Goal: Information Seeking & Learning: Check status

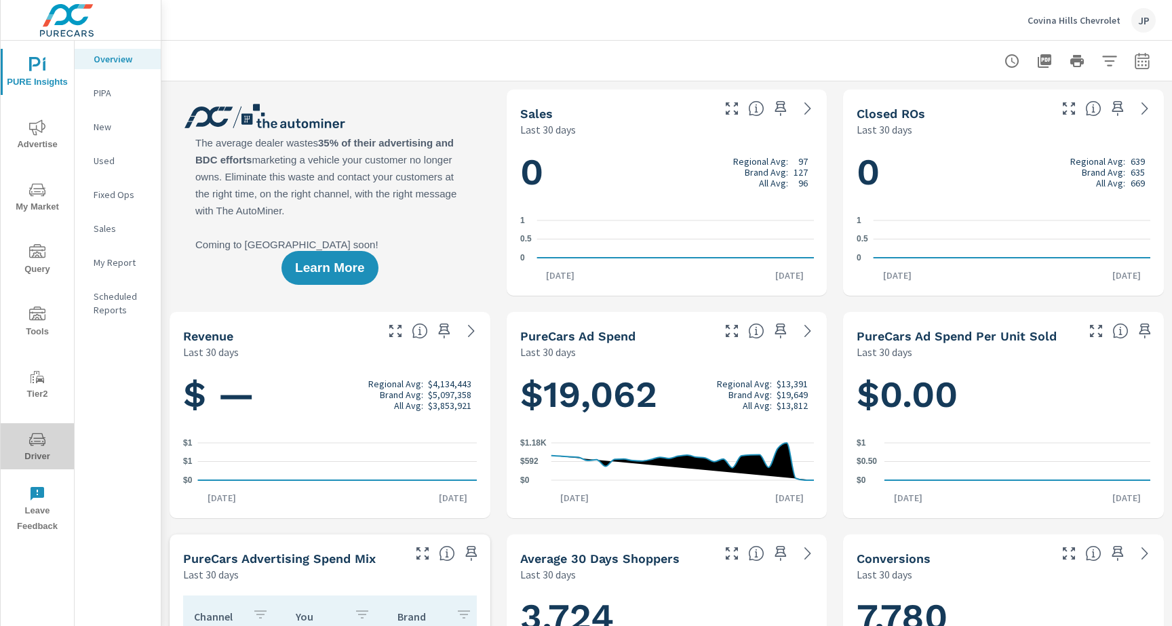
click at [35, 450] on span "Driver" at bounding box center [37, 447] width 65 height 33
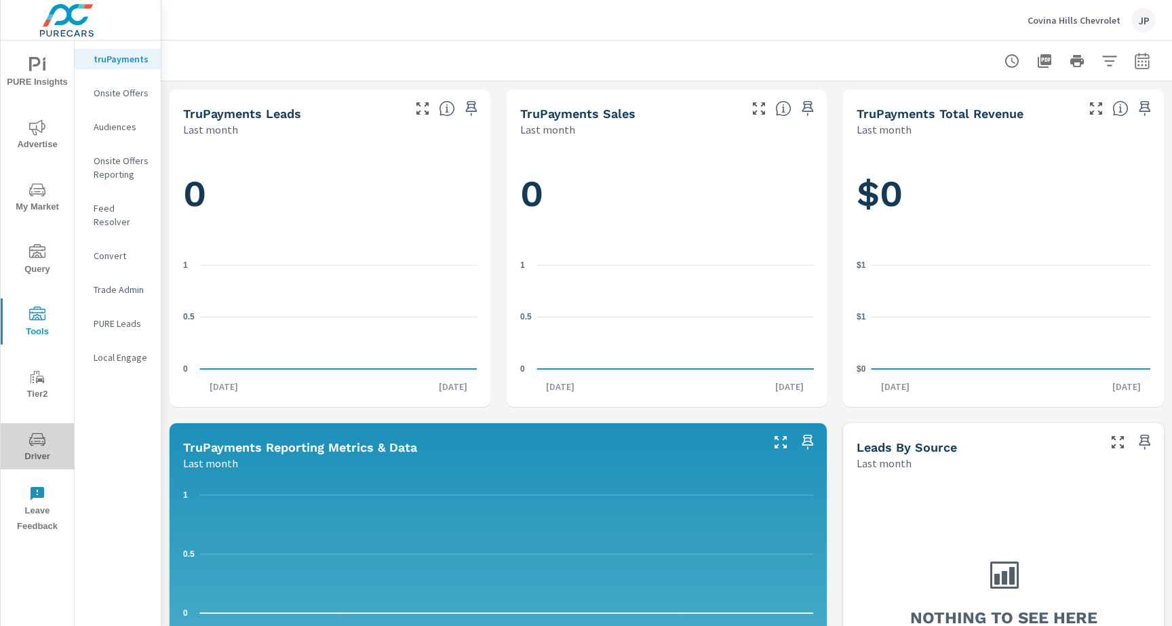
click at [41, 431] on icon "nav menu" at bounding box center [37, 439] width 16 height 16
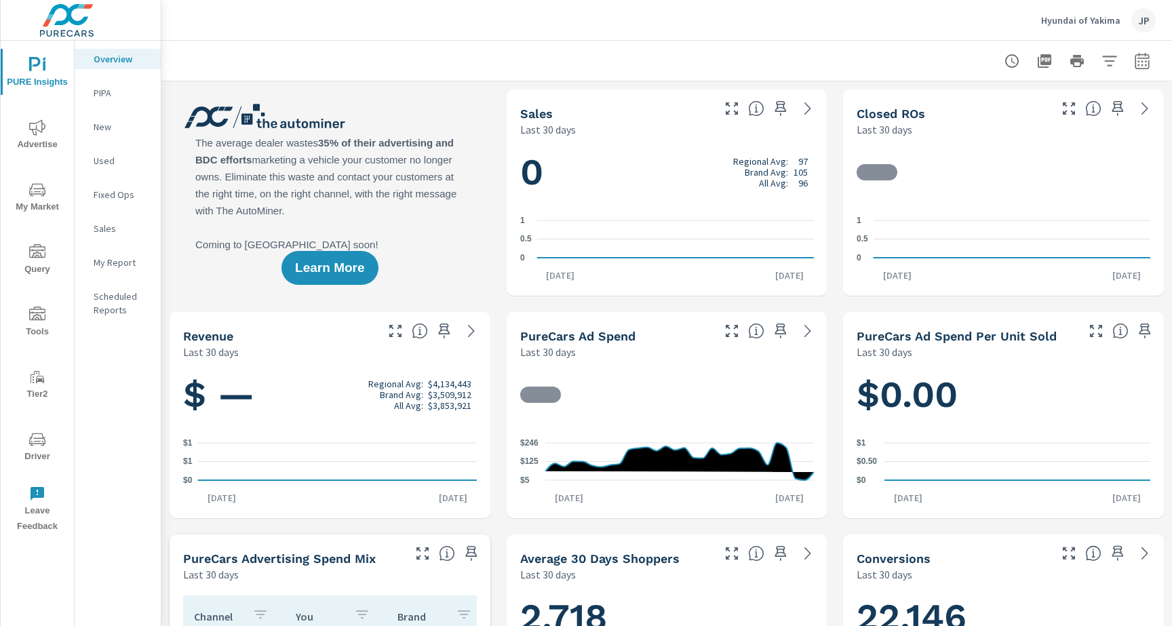
click at [16, 438] on span "Driver" at bounding box center [37, 447] width 65 height 33
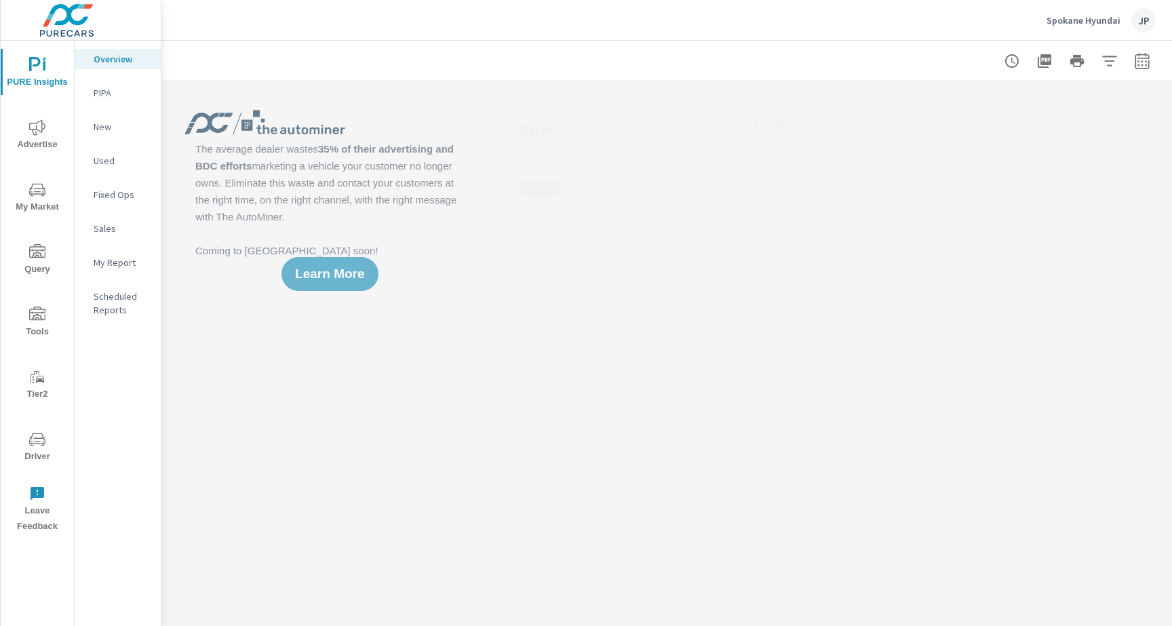
click at [28, 439] on span "Driver" at bounding box center [37, 447] width 65 height 33
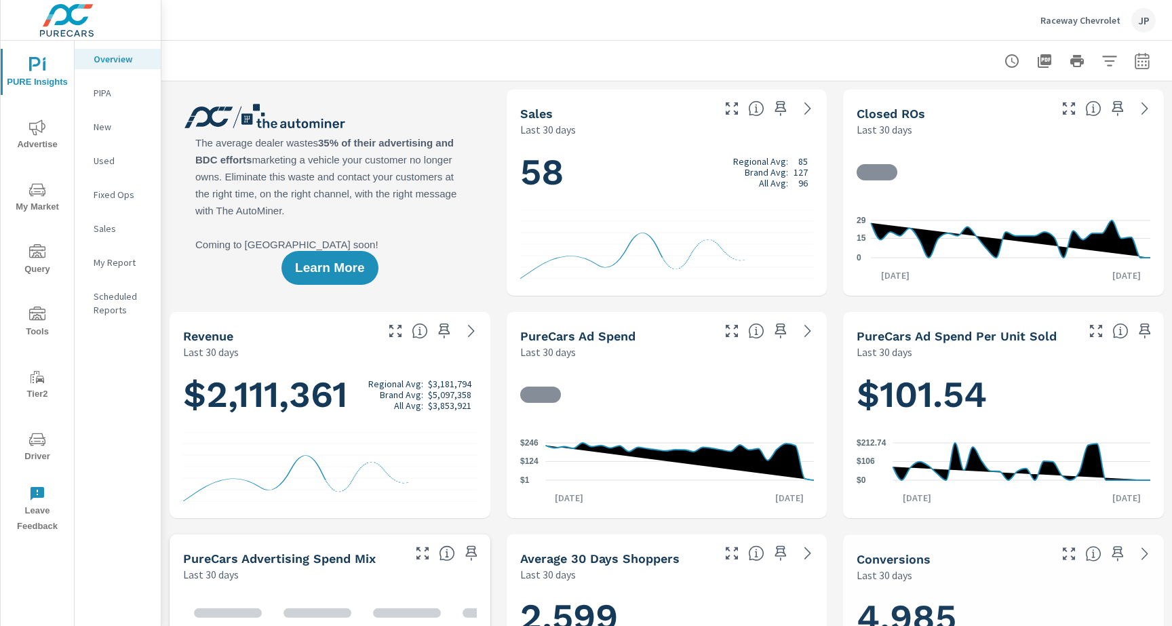
click at [37, 441] on icon "nav menu" at bounding box center [37, 441] width 7 height 1
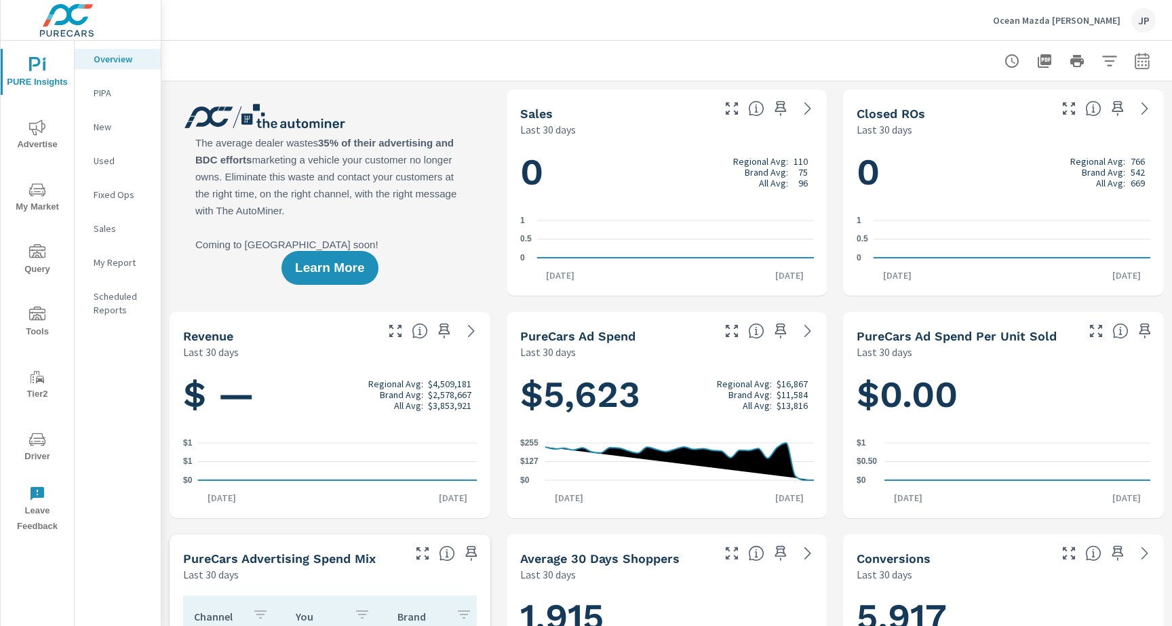
scroll to position [1, 0]
click at [37, 421] on div "PURE Insights Advertise My Market Query Tools Tier2 Driver Leave Feedback" at bounding box center [37, 290] width 73 height 499
click at [37, 434] on icon "nav menu" at bounding box center [37, 439] width 16 height 16
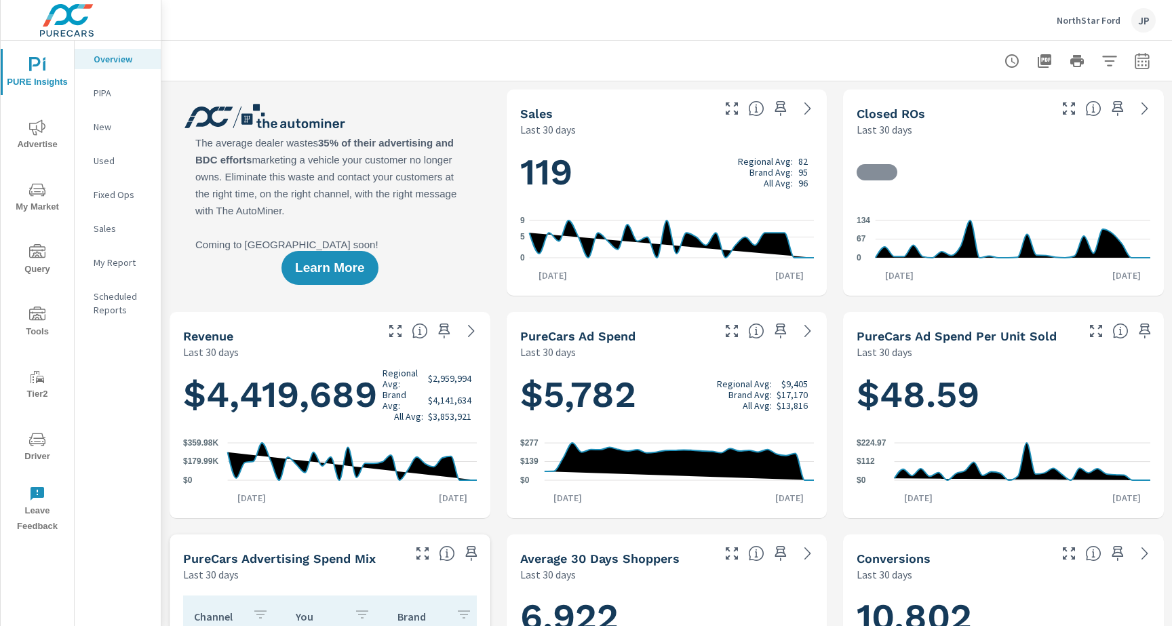
click at [45, 423] on div "PURE Insights Advertise My Market Query Tools Tier2 Driver Leave Feedback" at bounding box center [37, 290] width 73 height 499
click at [45, 434] on icon "nav menu" at bounding box center [37, 439] width 16 height 16
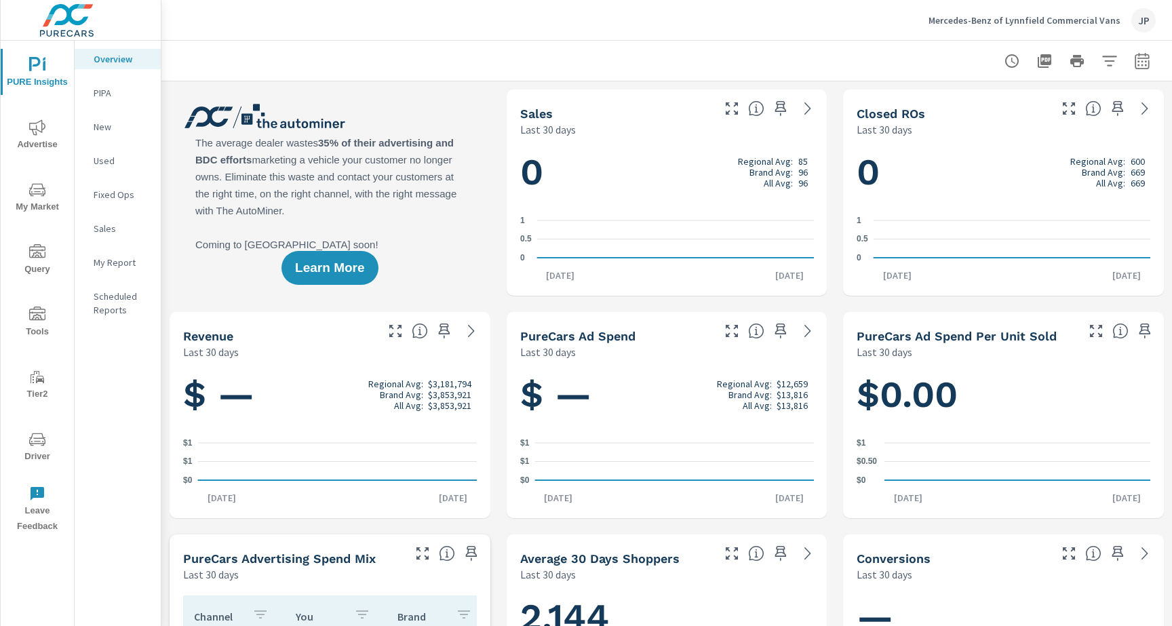
click at [32, 455] on span "Driver" at bounding box center [37, 447] width 65 height 33
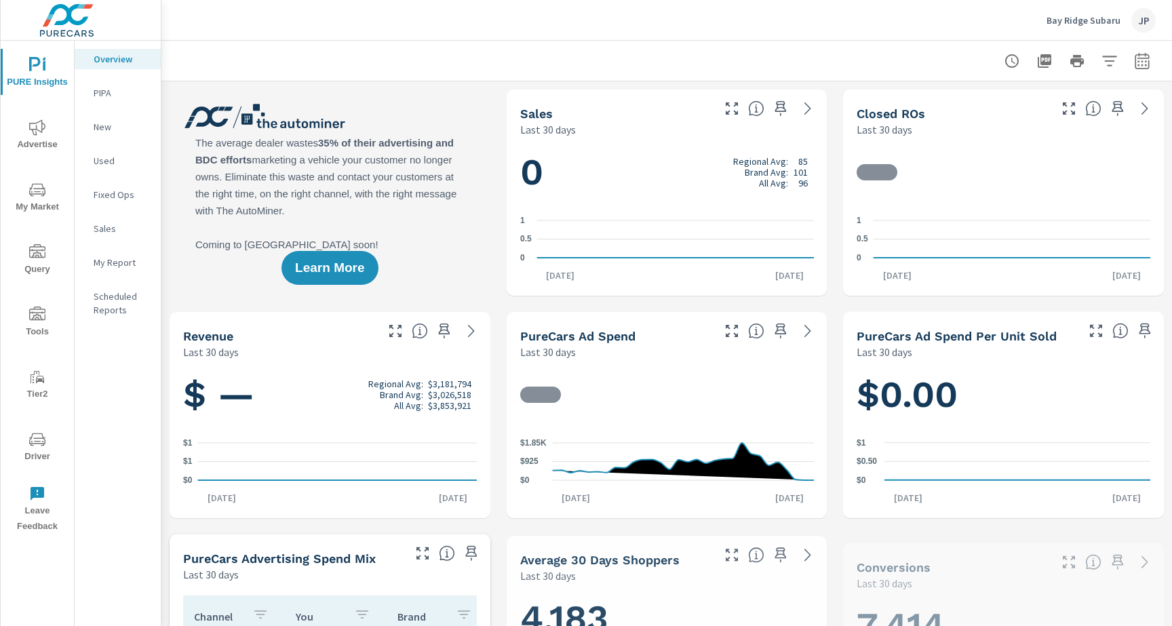
click at [23, 462] on span "Driver" at bounding box center [37, 447] width 65 height 33
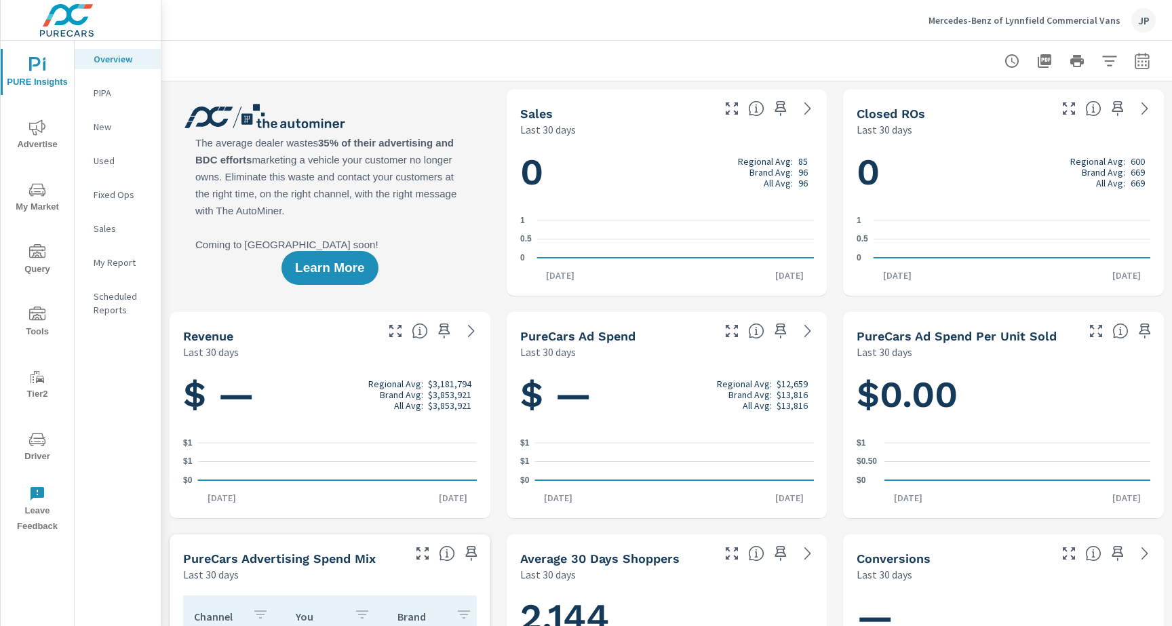
scroll to position [1, 0]
click at [34, 461] on span "Driver" at bounding box center [37, 447] width 65 height 33
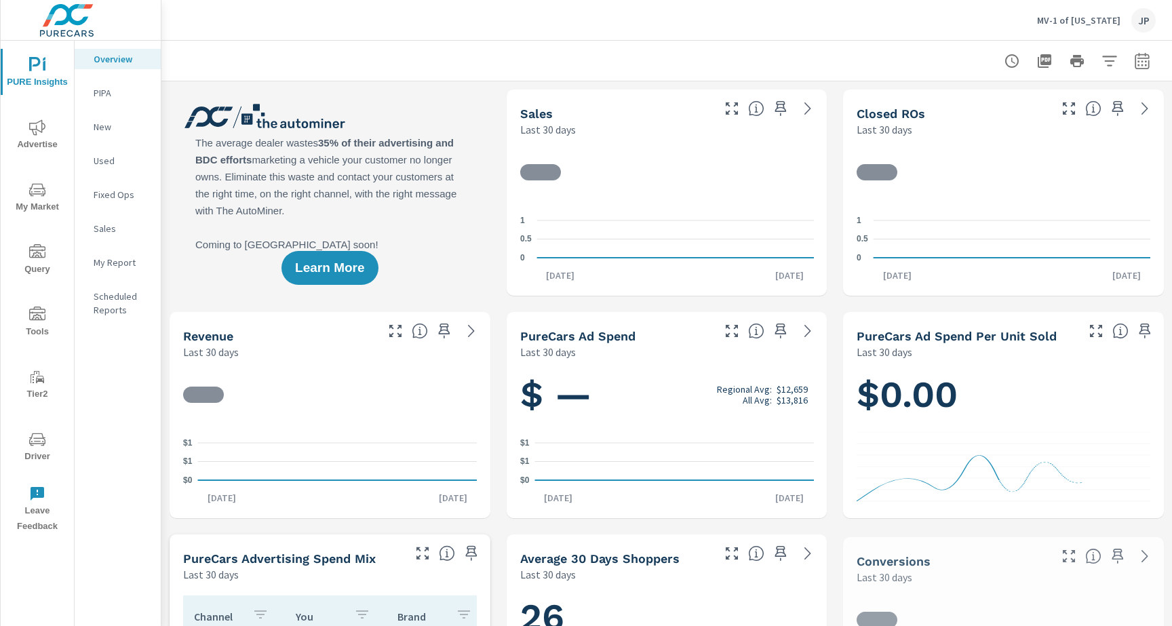
click at [43, 455] on span "Driver" at bounding box center [37, 447] width 65 height 33
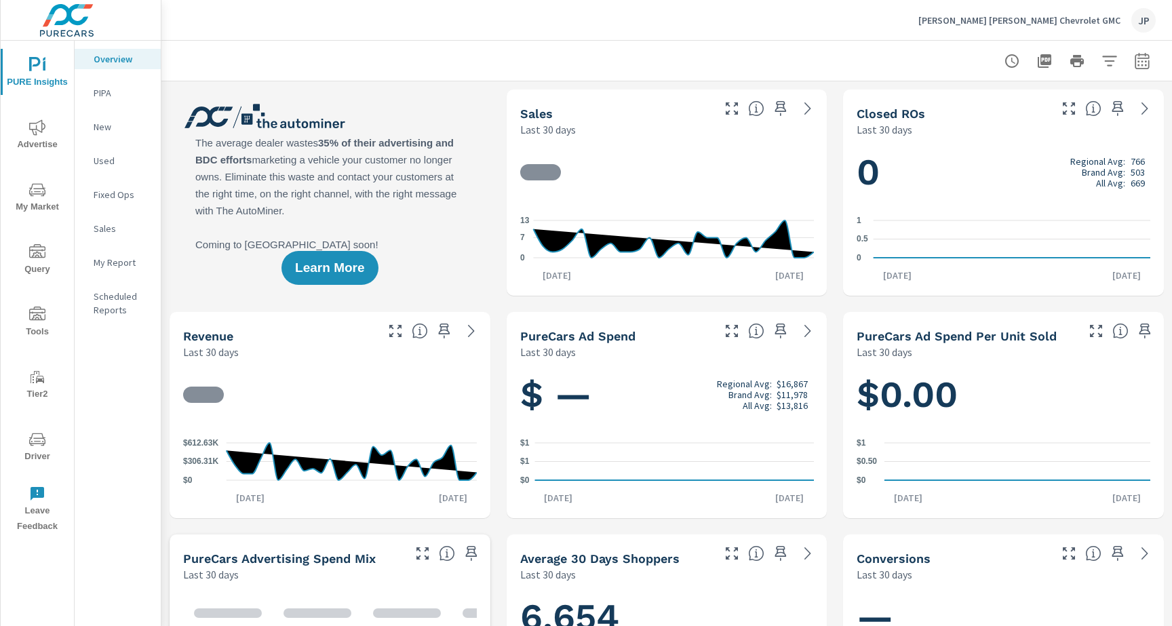
click at [22, 438] on span "Driver" at bounding box center [37, 447] width 65 height 33
